Goal: Book appointment/travel/reservation

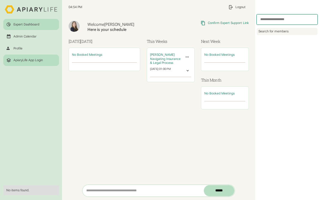
click at [28, 57] on link "ApiaryLife App Login" at bounding box center [31, 59] width 56 height 11
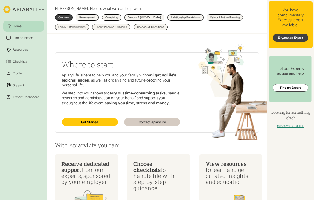
click at [299, 39] on link "Engage an Expert" at bounding box center [291, 38] width 36 height 8
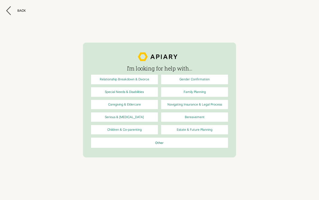
click at [189, 104] on link "Navigating Insurance & Legal Process" at bounding box center [194, 104] width 67 height 9
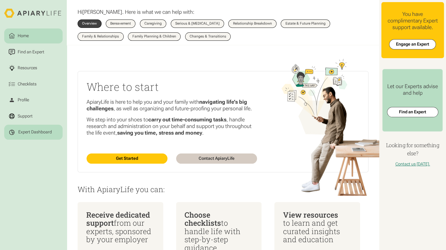
click at [13, 135] on icon at bounding box center [12, 132] width 6 height 6
